Goal: Task Accomplishment & Management: Use online tool/utility

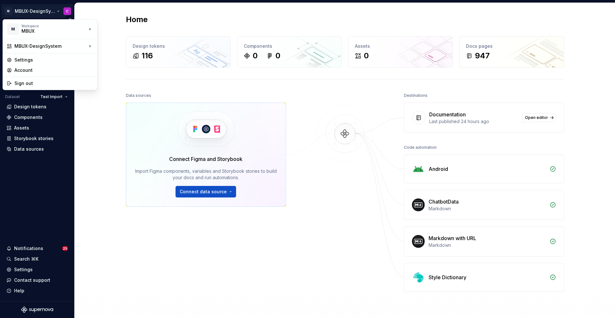
click at [48, 12] on html "M MBUX-DesignSystem C Version Current draft Home Documentation Analytics Code a…" at bounding box center [307, 159] width 615 height 318
click at [121, 48] on div "MB.OS Mobile Design System" at bounding box center [141, 47] width 66 height 6
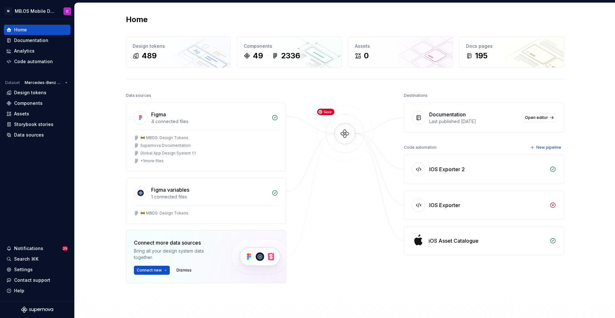
click at [347, 173] on img at bounding box center [345, 140] width 62 height 70
click at [543, 147] on span "New pipeline" at bounding box center [548, 147] width 25 height 5
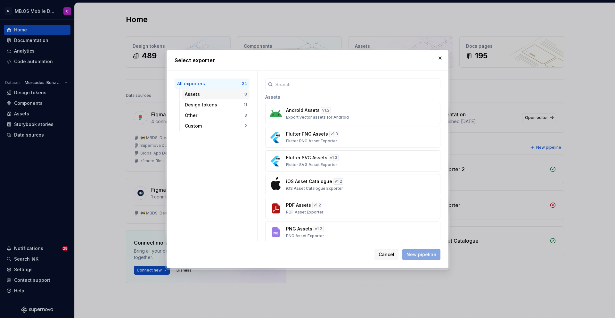
click at [208, 95] on div "Assets" at bounding box center [215, 94] width 60 height 6
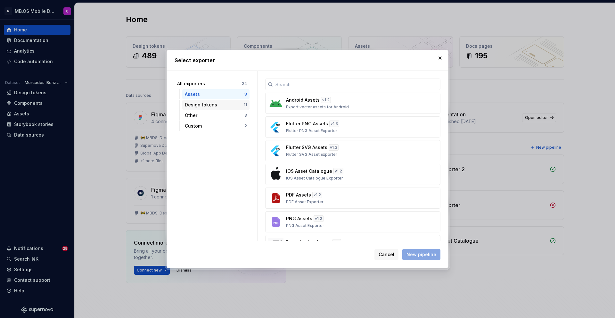
click at [203, 103] on div "Design tokens" at bounding box center [214, 105] width 59 height 6
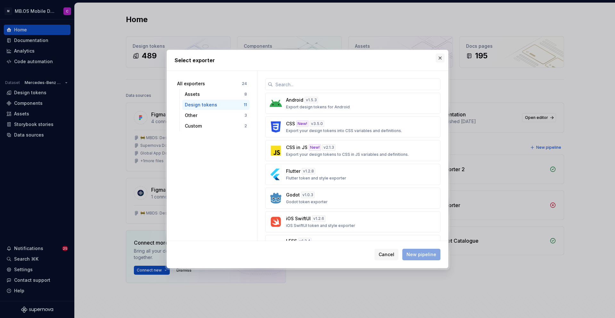
click at [438, 57] on button "button" at bounding box center [440, 58] width 9 height 9
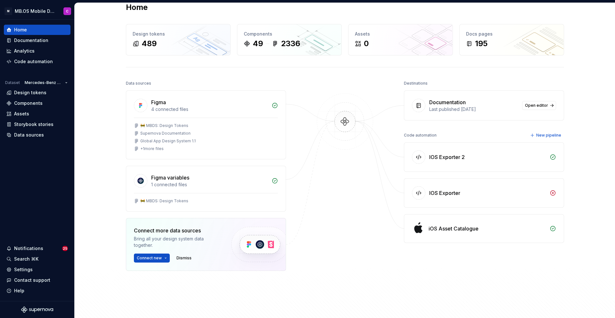
scroll to position [8, 0]
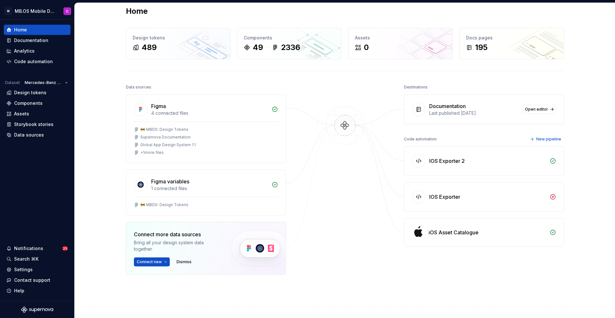
click at [446, 159] on div "IOS Exporter 2" at bounding box center [447, 161] width 36 height 8
click at [424, 160] on div at bounding box center [418, 160] width 13 height 13
click at [412, 161] on div at bounding box center [418, 160] width 13 height 13
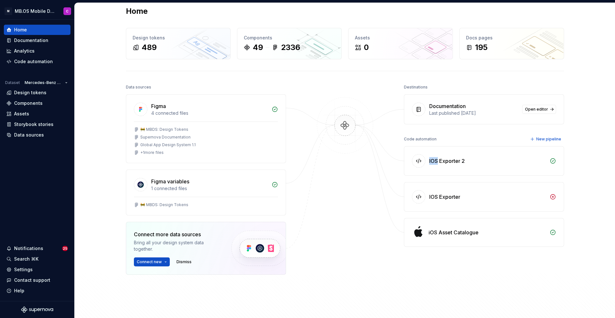
click at [412, 161] on div at bounding box center [418, 160] width 13 height 13
click at [506, 164] on div "IOS Exporter 2" at bounding box center [487, 161] width 117 height 8
click at [554, 137] on span "New pipeline" at bounding box center [548, 139] width 25 height 5
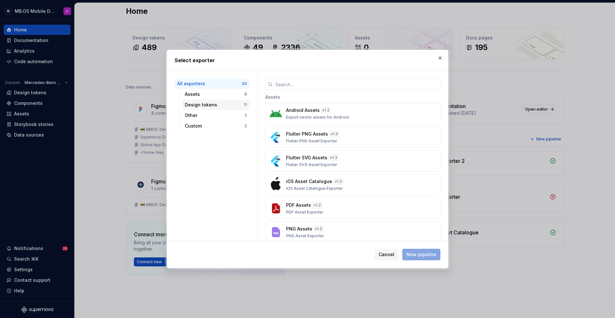
click at [207, 108] on div "Design tokens" at bounding box center [214, 105] width 59 height 6
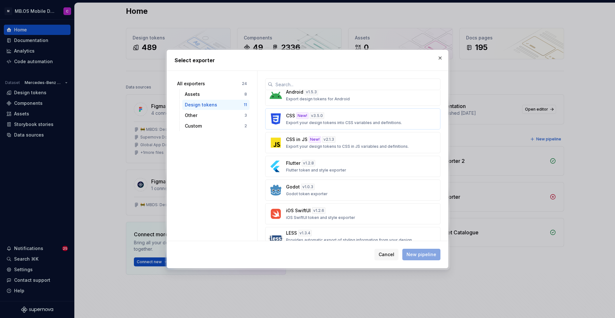
scroll to position [0, 0]
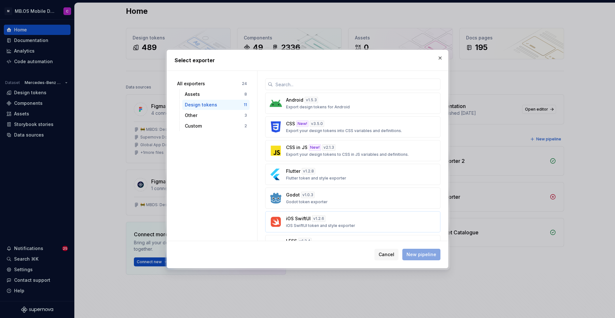
click at [296, 219] on p "iOS SwiftUI" at bounding box center [298, 218] width 25 height 6
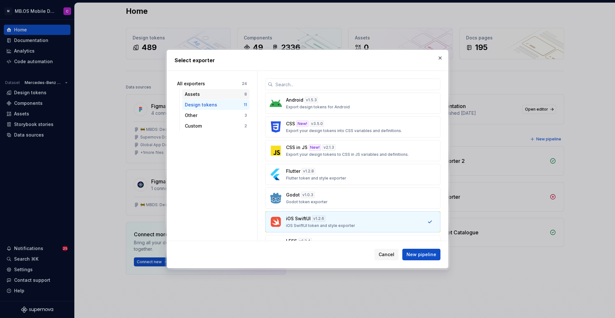
click at [209, 98] on div "Assets 8" at bounding box center [215, 94] width 67 height 10
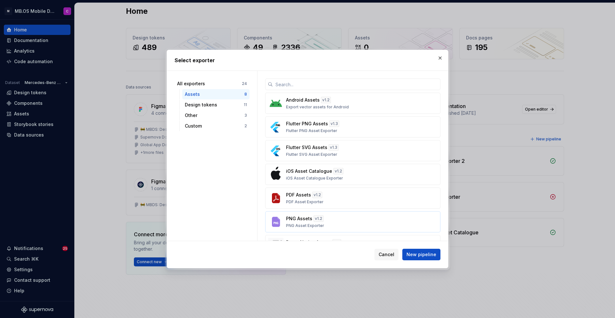
scroll to position [13, 0]
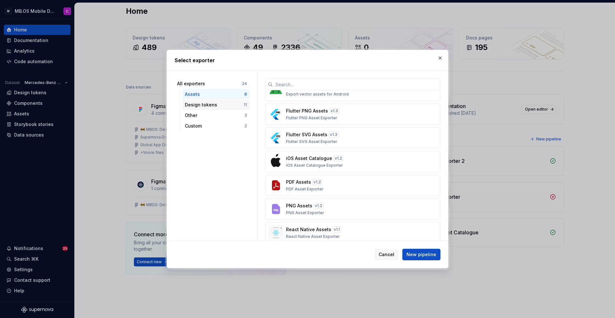
click at [196, 104] on div "Design tokens" at bounding box center [214, 105] width 59 height 6
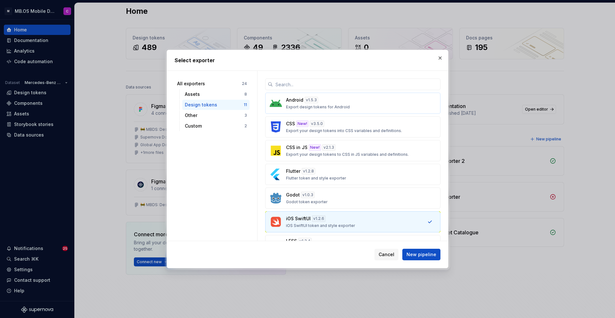
click at [297, 104] on div "Android v 1.5.3 Export design tokens for Android" at bounding box center [351, 103] width 130 height 13
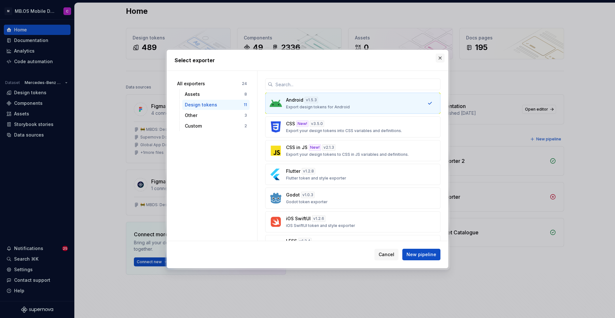
click at [440, 60] on button "button" at bounding box center [440, 58] width 9 height 9
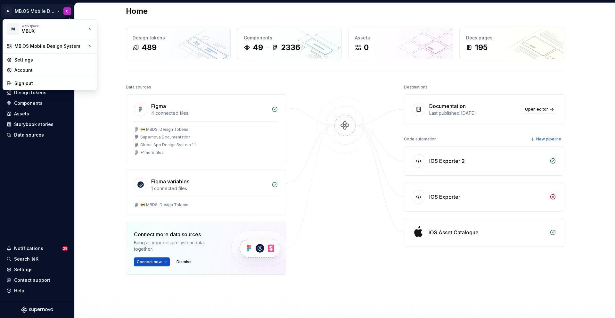
click at [59, 11] on html "M MB.OS Mobile Design System C Home Documentation Analytics Code automation Dat…" at bounding box center [307, 159] width 615 height 318
click at [117, 30] on div "Mbition" at bounding box center [129, 27] width 42 height 6
